Goal: Obtain resource: Obtain resource

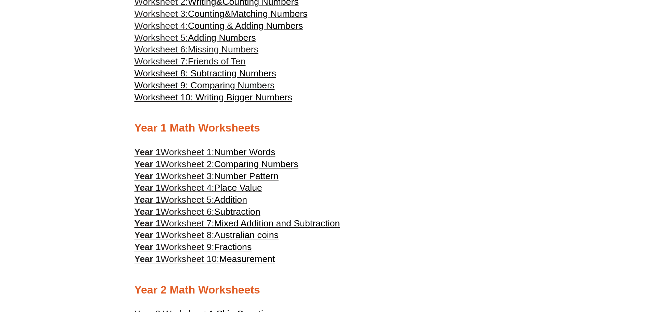
click at [194, 153] on span "Worksheet 1:" at bounding box center [187, 152] width 54 height 10
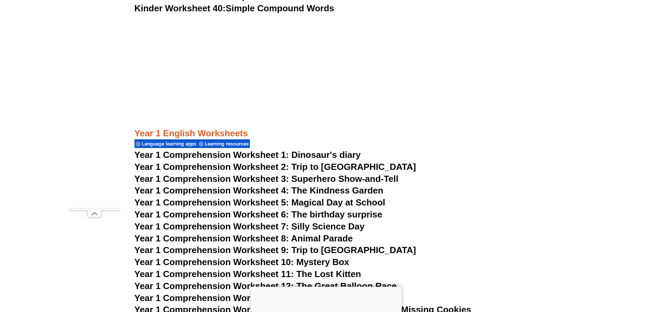
scroll to position [762, 0]
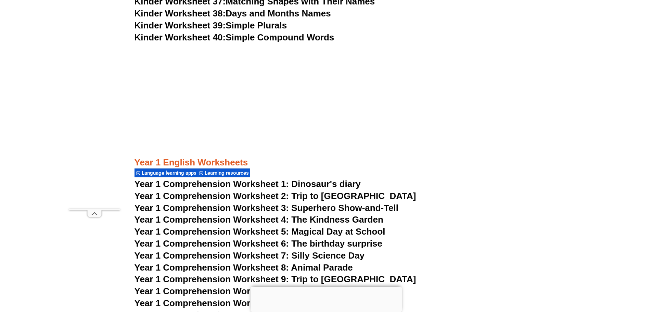
click at [298, 182] on span "Year 1 Comprehension Worksheet 1: Dinosaur's diary" at bounding box center [247, 184] width 226 height 10
click at [242, 194] on span "Year 1 Comprehension Worksheet 2: Trip to [GEOGRAPHIC_DATA]" at bounding box center [274, 195] width 281 height 10
click at [359, 220] on span "Year 1 Comprehension Worksheet 4: The Kindness Garden" at bounding box center [258, 219] width 249 height 10
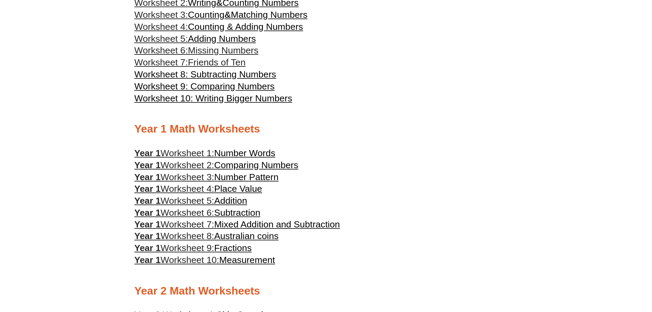
scroll to position [333, 0]
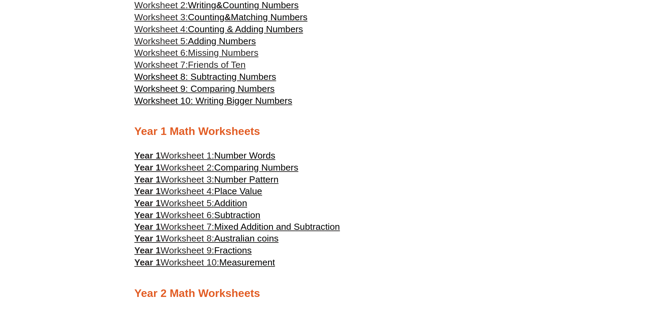
drag, startPoint x: 0, startPoint y: 0, endPoint x: 275, endPoint y: 165, distance: 320.6
click at [275, 165] on span "Comparing Numbers" at bounding box center [256, 167] width 84 height 10
click at [236, 180] on span "Number Pattern" at bounding box center [246, 179] width 64 height 10
